Goal: Transaction & Acquisition: Purchase product/service

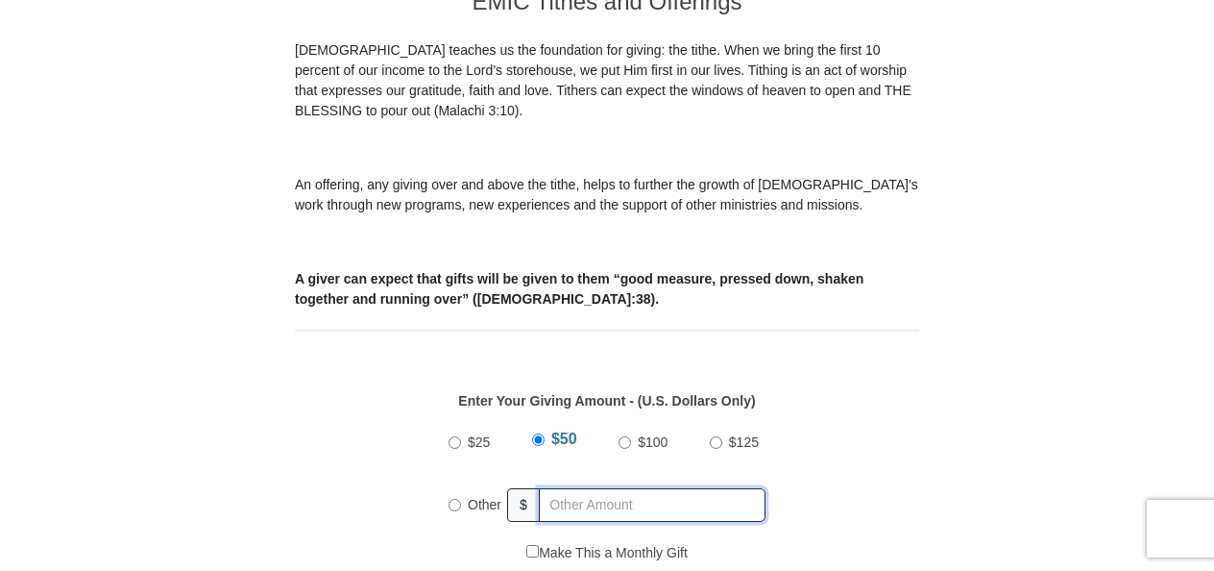
radio input "true"
drag, startPoint x: 599, startPoint y: 484, endPoint x: 558, endPoint y: 499, distance: 44.1
click at [597, 488] on input "text" at bounding box center [656, 505] width 220 height 34
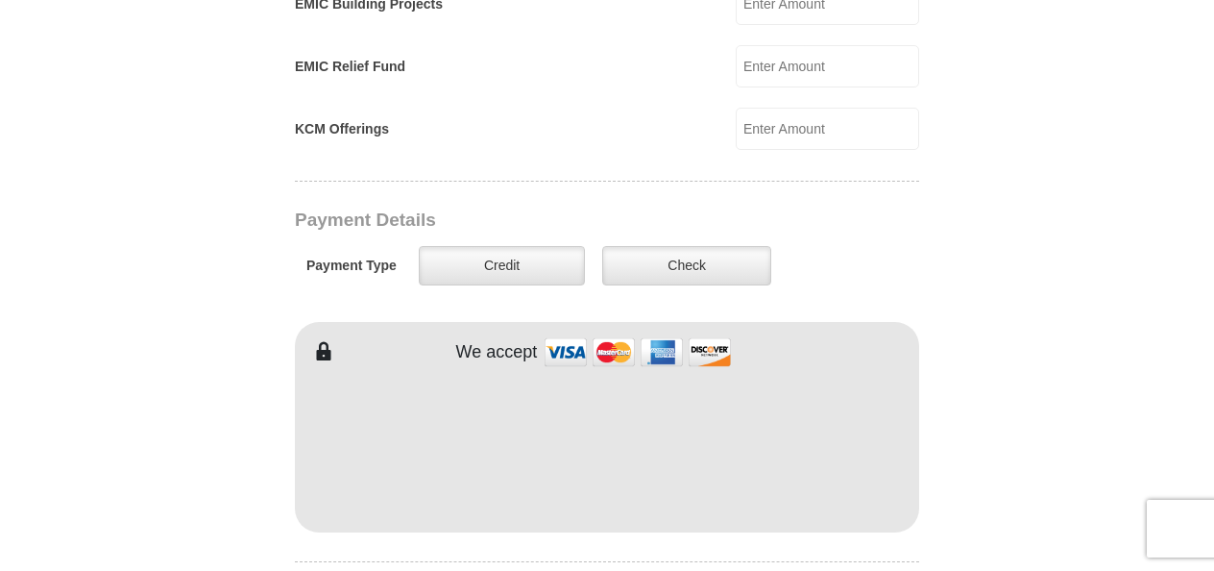
scroll to position [1424, 0]
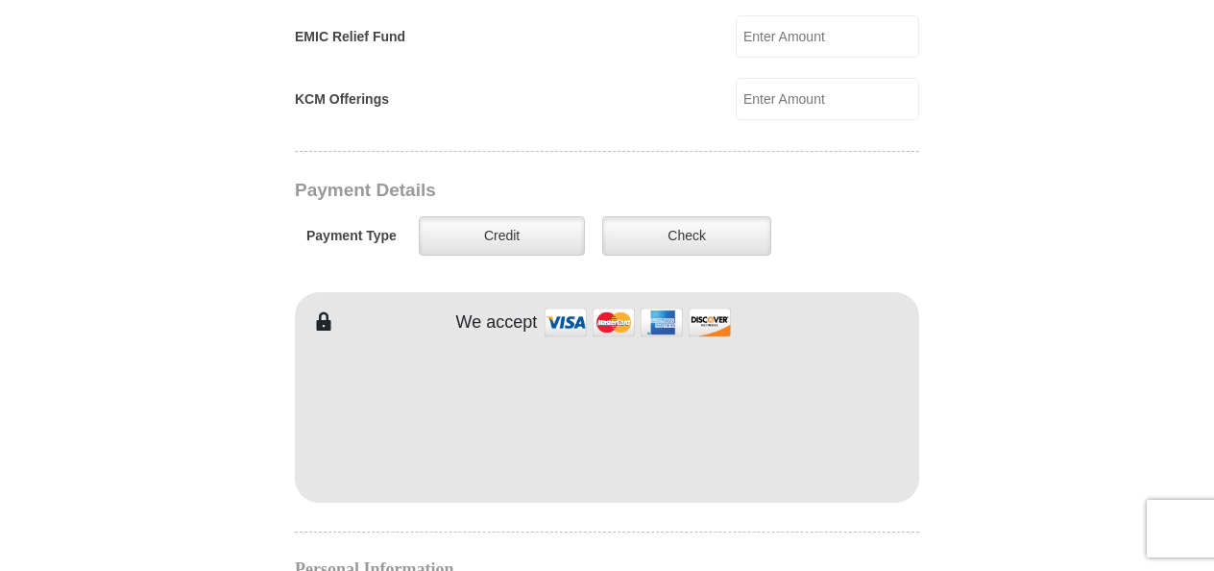
type input "130.00"
click at [513, 216] on label "Credit" at bounding box center [502, 235] width 166 height 39
click at [0, 0] on input "Credit" at bounding box center [0, 0] width 0 height 0
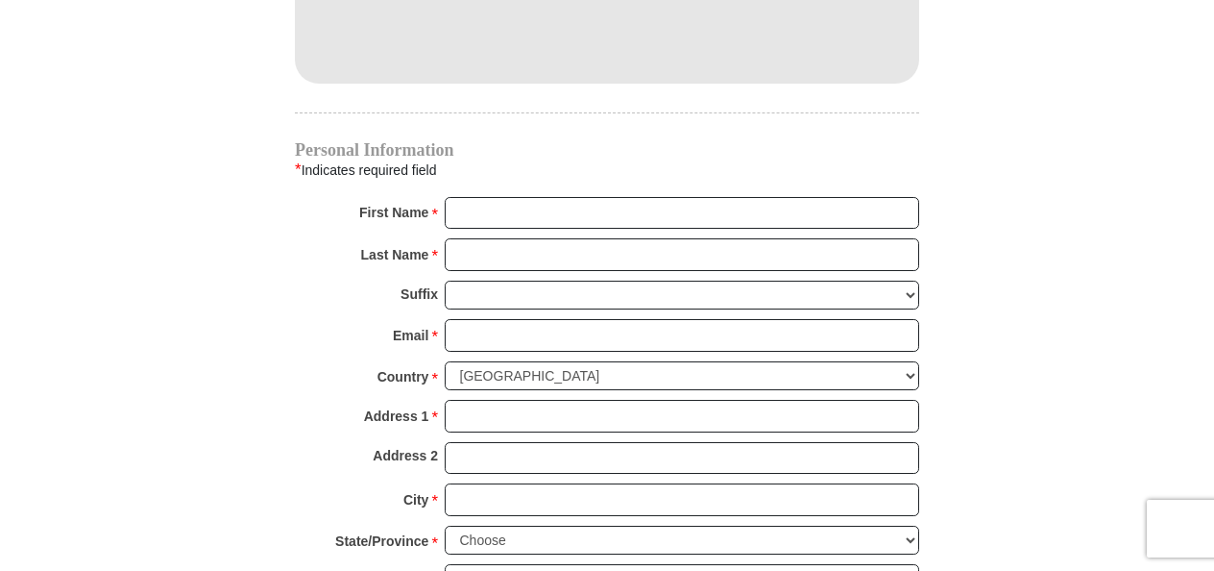
scroll to position [1844, 0]
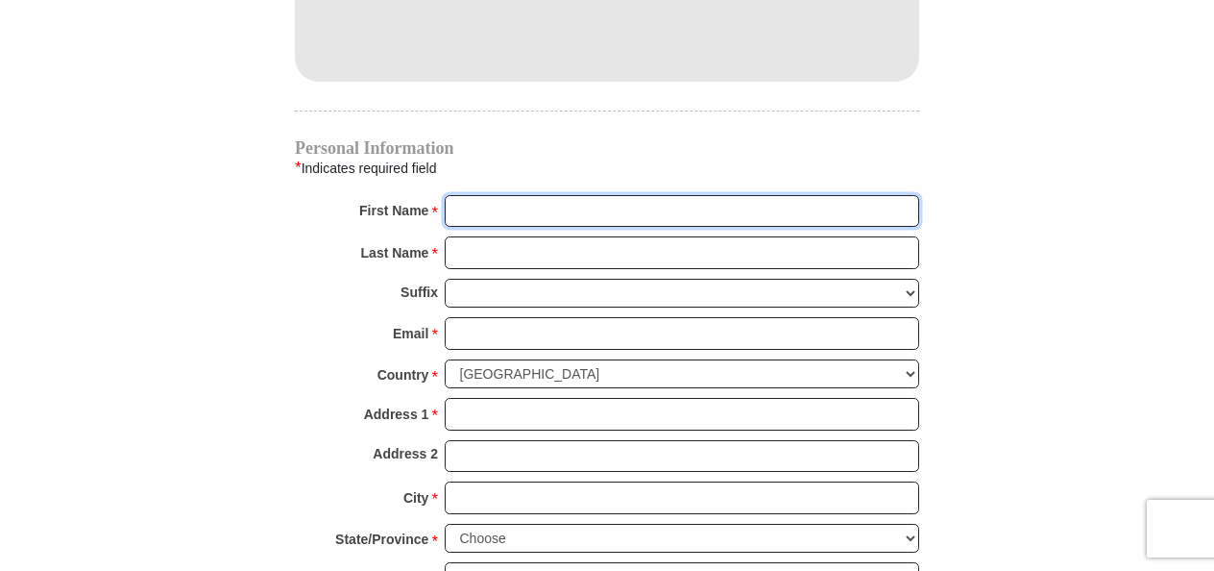
click at [539, 195] on input "First Name *" at bounding box center [682, 211] width 475 height 33
type input "[PERSON_NAME]"
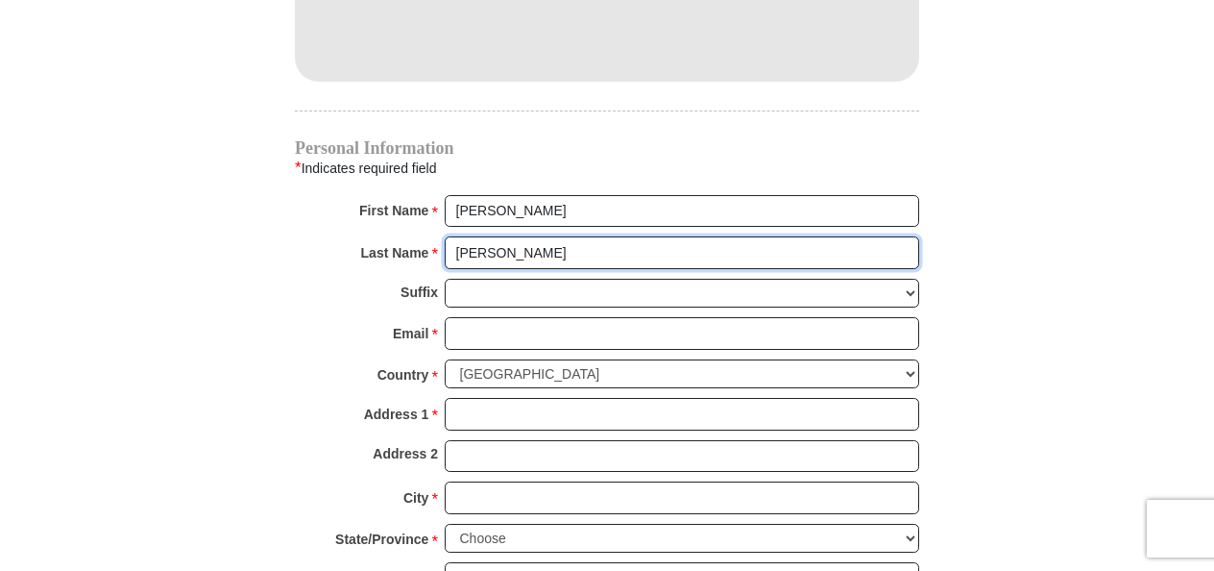
type input "[PERSON_NAME]"
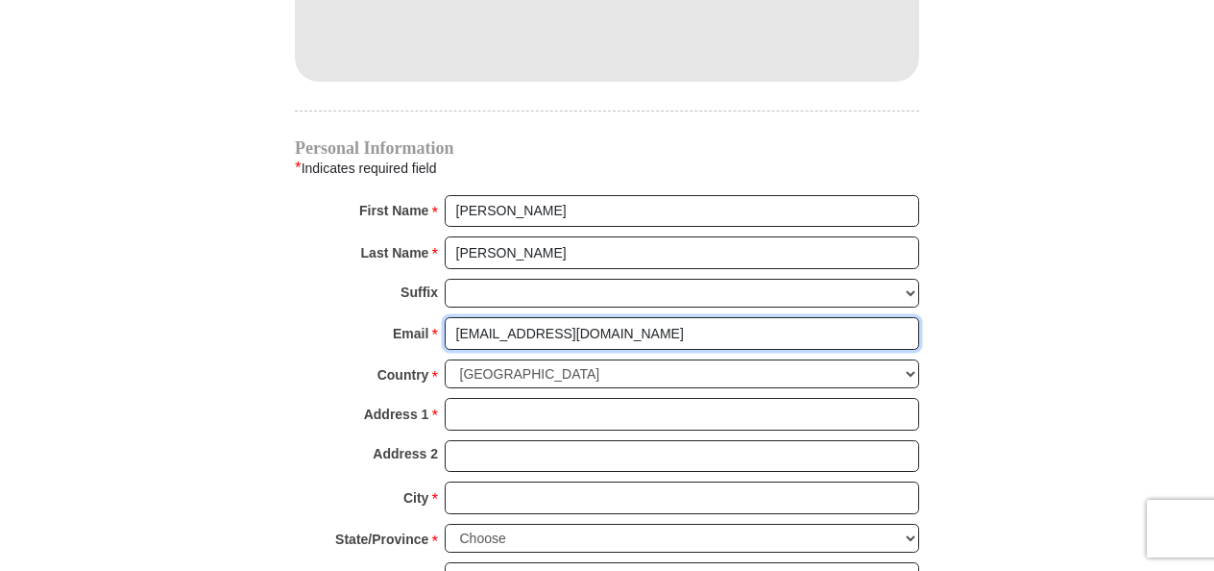
type input "[EMAIL_ADDRESS][DOMAIN_NAME]"
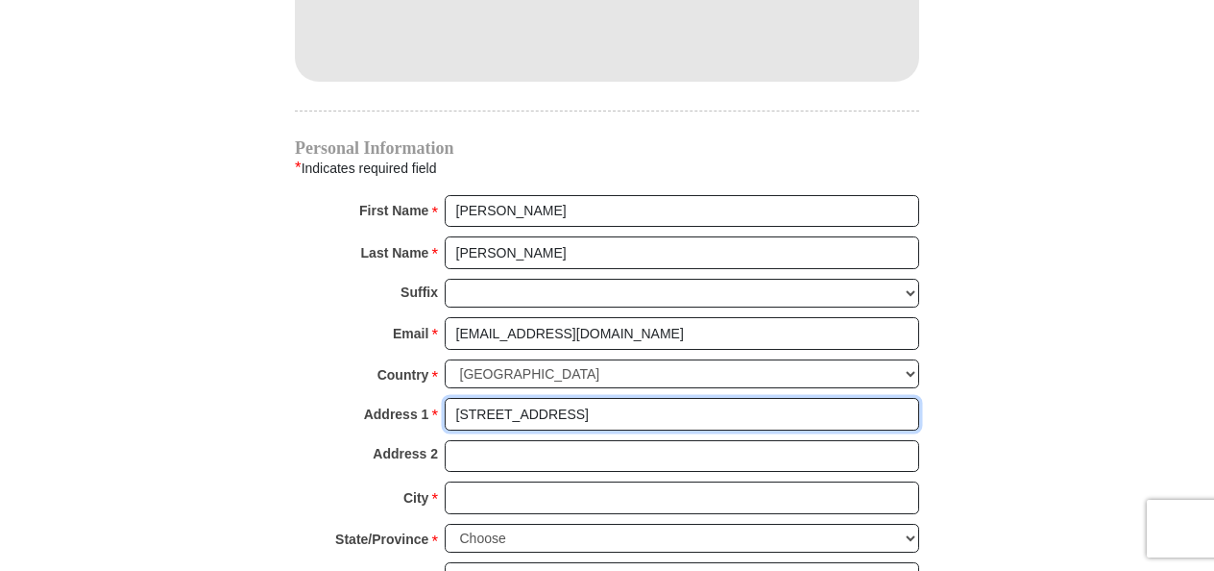
type input "[STREET_ADDRESS]"
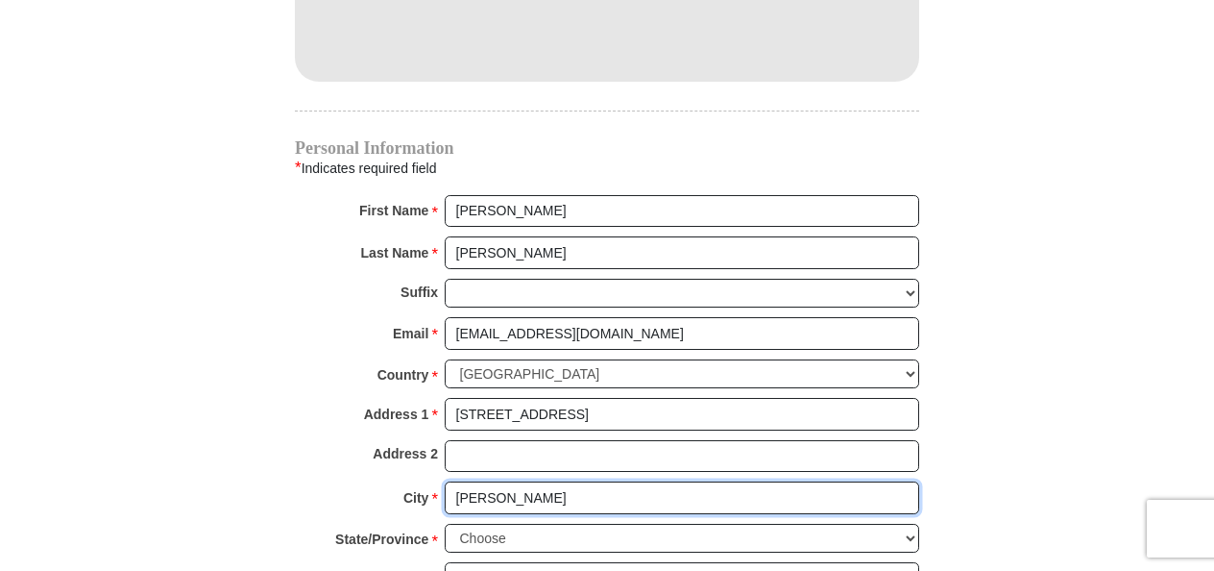
type input "[PERSON_NAME]"
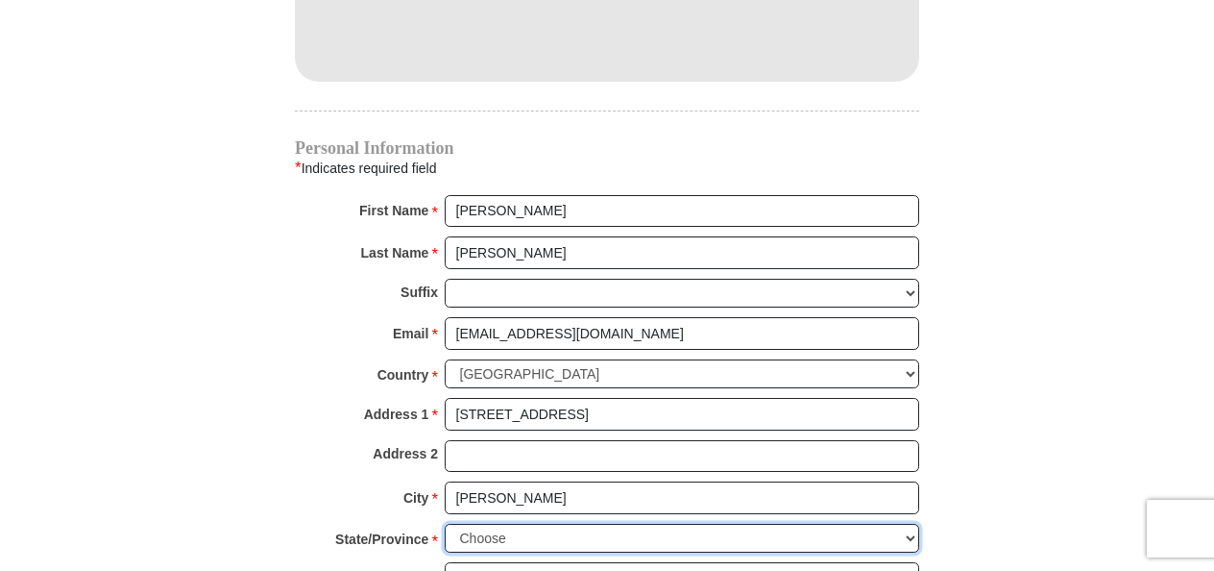
click at [815, 524] on select "Choose [US_STATE] [US_STATE] [US_STATE] [US_STATE] [US_STATE] Armed Forces Amer…" at bounding box center [682, 539] width 475 height 30
select select "WI"
click at [445, 524] on select "Choose [US_STATE] [US_STATE] [US_STATE] [US_STATE] [US_STATE] Armed Forces Amer…" at bounding box center [682, 539] width 475 height 30
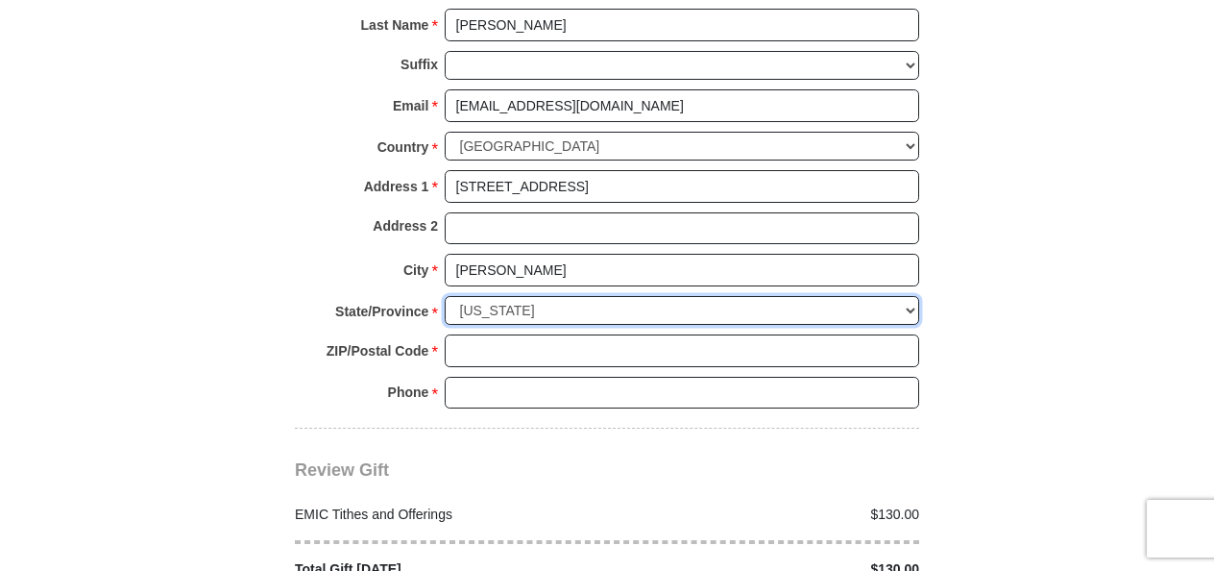
scroll to position [2073, 0]
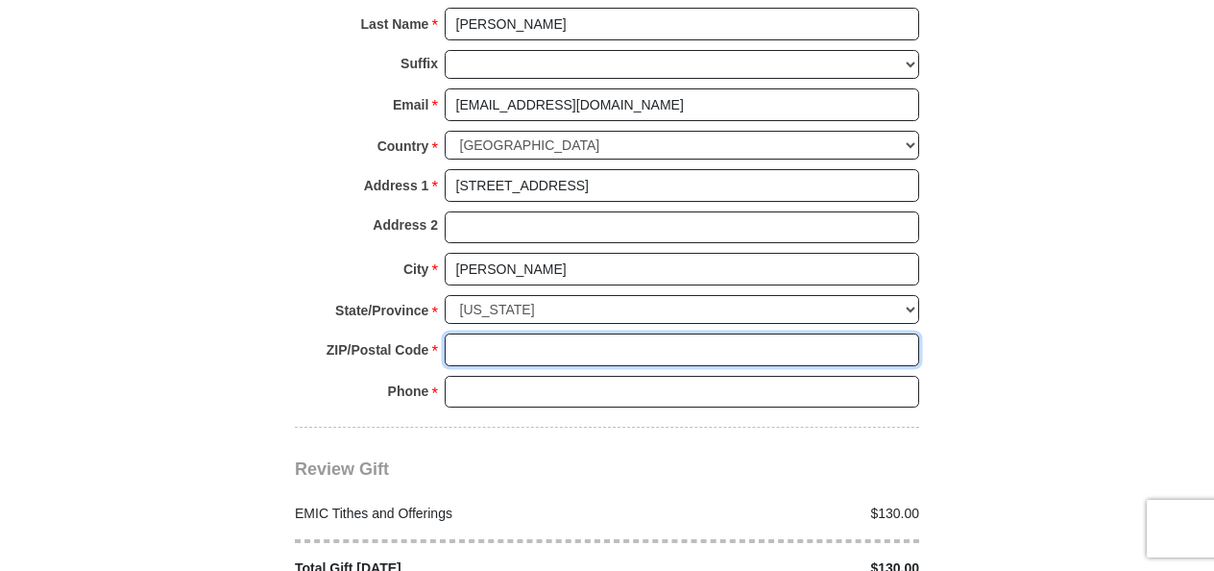
click at [589, 333] on input "ZIP/Postal Code *" at bounding box center [682, 349] width 475 height 33
type input "54016"
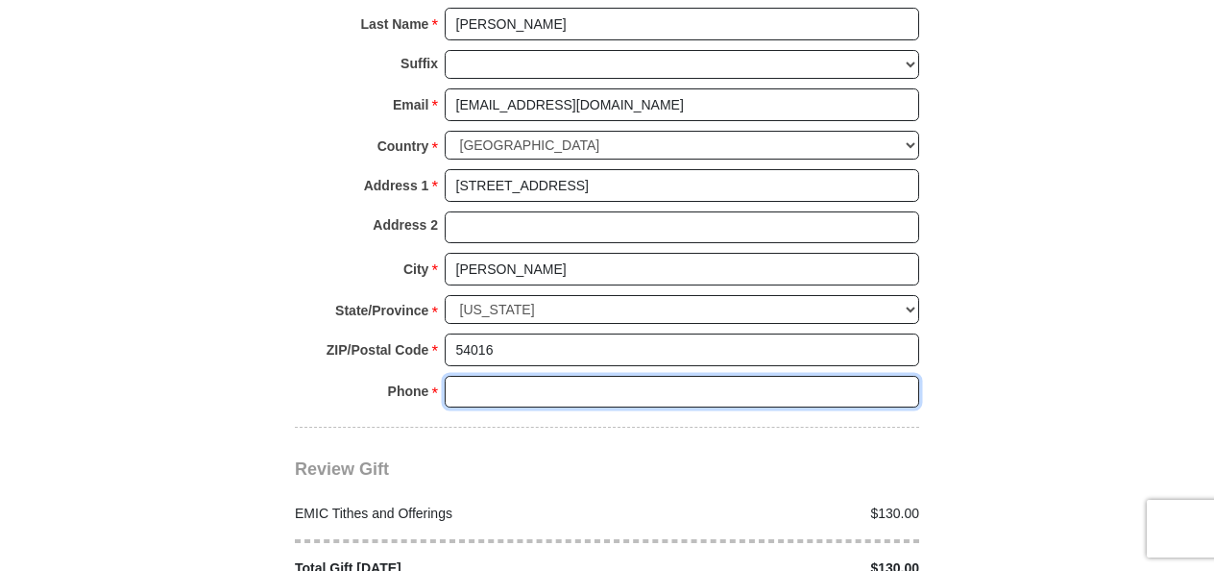
click at [666, 376] on input "Phone * *" at bounding box center [682, 392] width 475 height 33
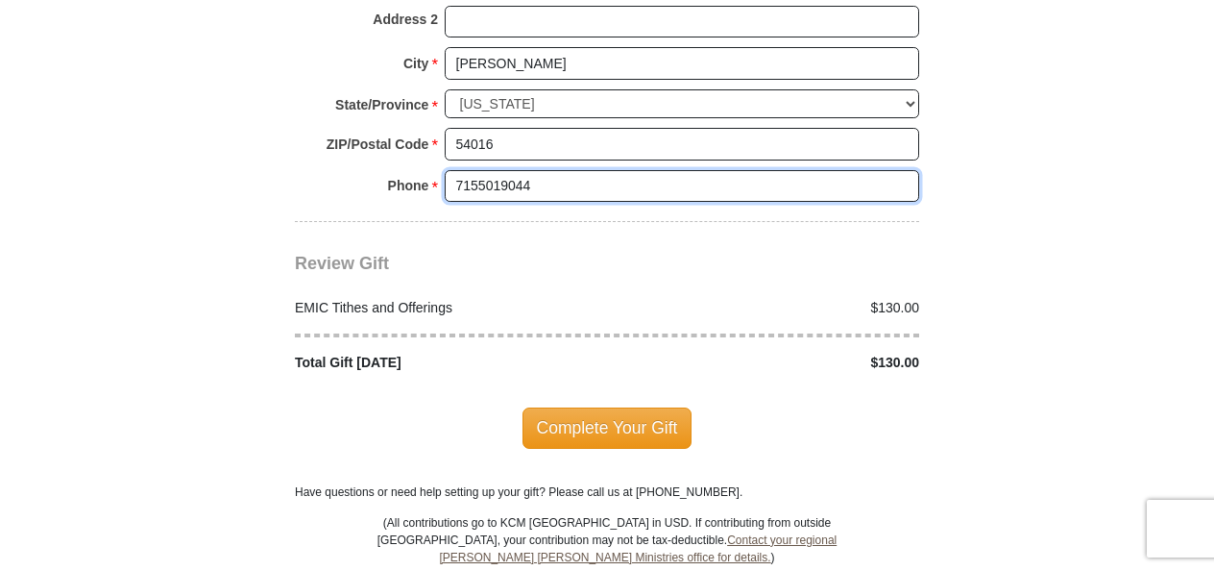
scroll to position [2278, 0]
type input "7155019044"
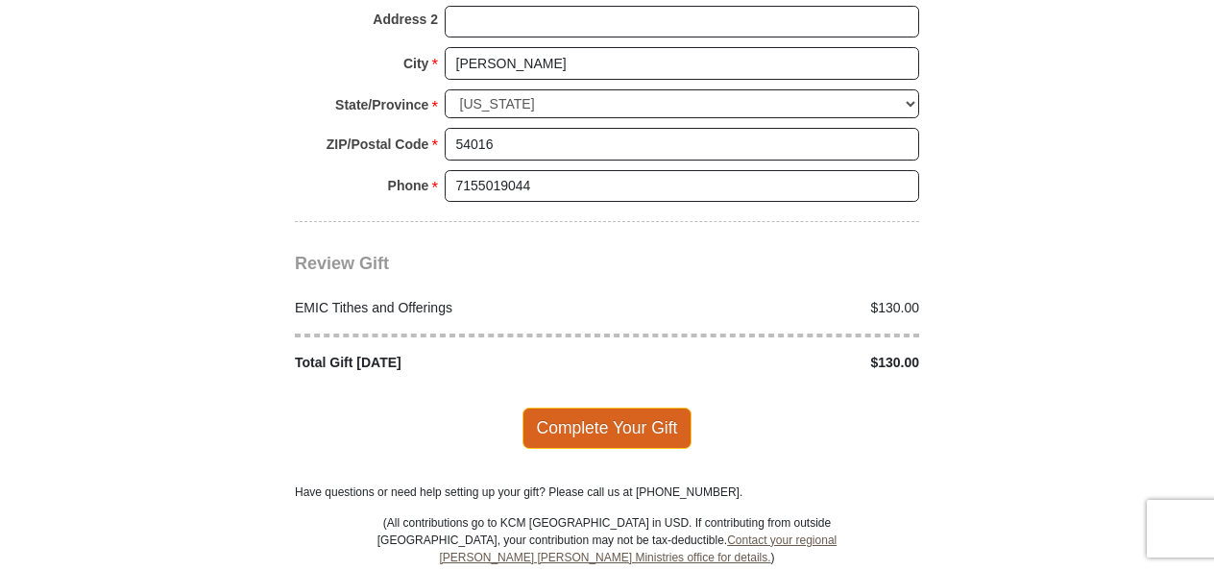
click at [634, 407] on span "Complete Your Gift" at bounding box center [608, 427] width 170 height 40
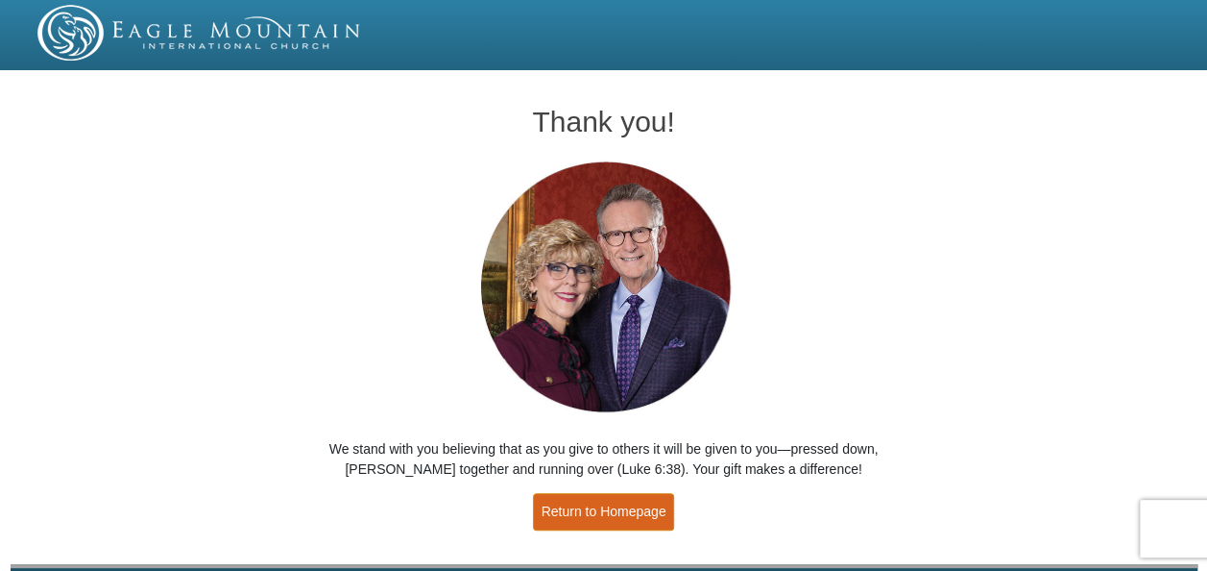
click at [605, 492] on div "Thank you! We stand with you believing that as you give to others it will be gi…" at bounding box center [604, 310] width 604 height 467
click at [608, 514] on link "Return to Homepage" at bounding box center [604, 511] width 142 height 37
